Goal: Check status: Check status

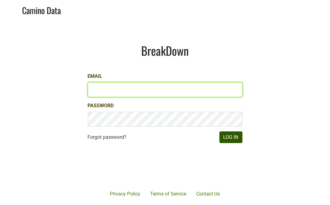
type input "[PERSON_NAME][EMAIL_ADDRESS][DOMAIN_NAME]"
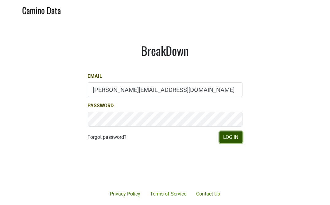
click at [231, 136] on button "Log In" at bounding box center [231, 138] width 23 height 12
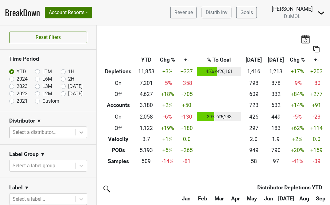
click at [86, 130] on div at bounding box center [81, 132] width 11 height 11
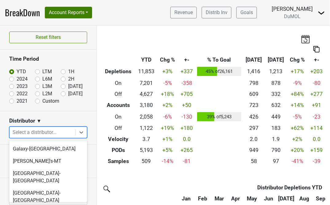
scroll to position [277, 0]
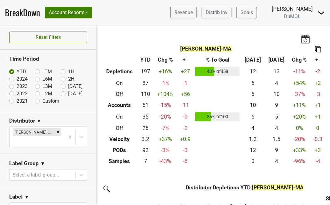
click at [319, 50] on img at bounding box center [318, 49] width 6 height 6
click at [303, 30] on div "Copy as Image" at bounding box center [310, 29] width 31 height 9
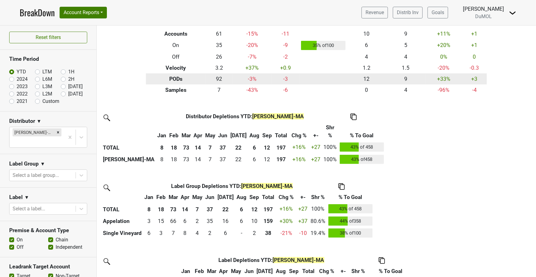
scroll to position [0, 0]
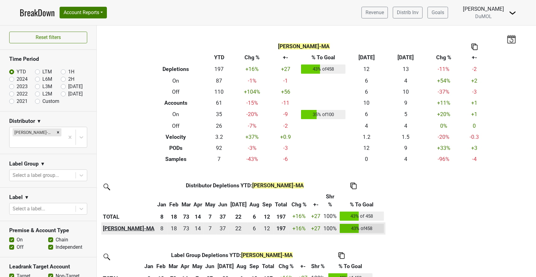
click at [126, 205] on th "MS Walker-MA" at bounding box center [128, 228] width 55 height 12
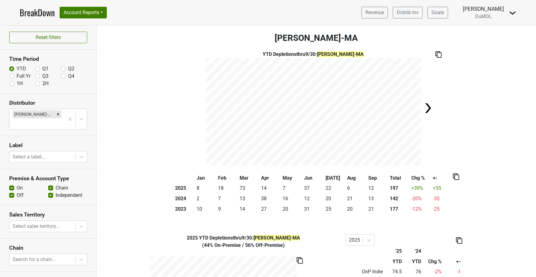
click at [17, 76] on label "Full Yr" at bounding box center [24, 75] width 14 height 7
click at [10, 76] on input "Full Yr" at bounding box center [11, 75] width 5 height 6
radio input "true"
